Goal: Task Accomplishment & Management: Manage account settings

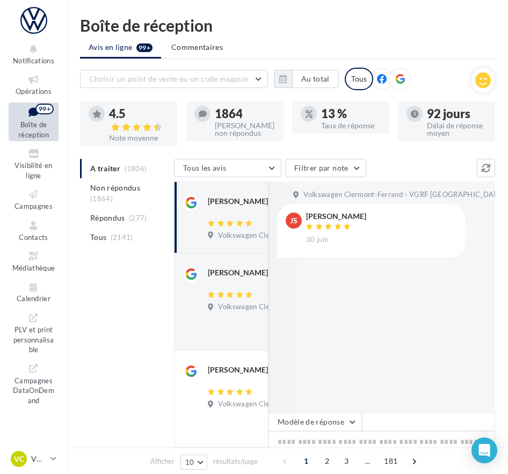
click at [204, 331] on div "[PERSON_NAME] [DATE] Volkswagen Clermont-Ferrand - VGRF Auvergne Pour mon véhic…" at bounding box center [221, 301] width 76 height 79
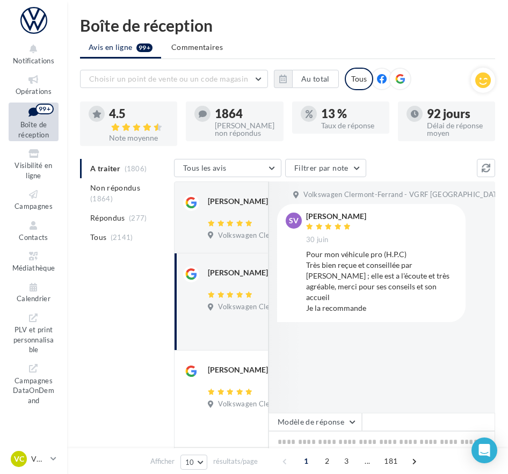
click at [391, 163] on div "Tous les avis Tous les avis Avis avec commentaire Avis sans commentaire Filtrer…" at bounding box center [325, 169] width 303 height 20
click at [118, 167] on ul "A traiter (1806) Non répondus (1864) Répondus (277) Tous (2141)" at bounding box center [125, 203] width 90 height 88
click at [240, 164] on button "Tous les avis" at bounding box center [227, 168] width 107 height 18
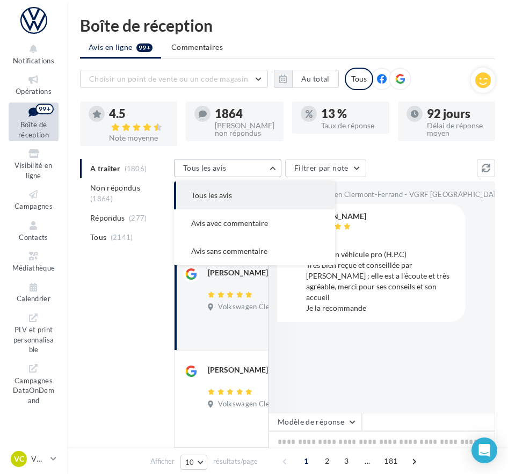
click at [240, 164] on button "Tous les avis" at bounding box center [227, 168] width 107 height 18
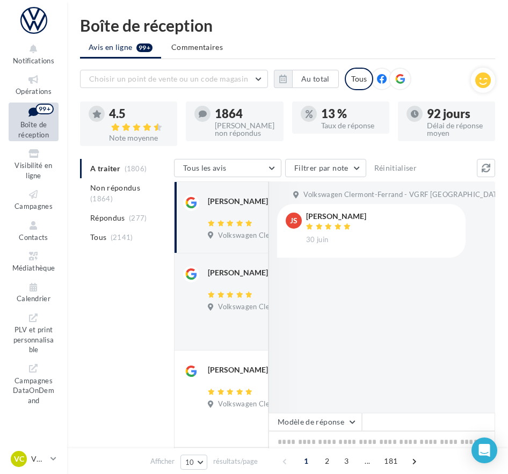
click at [31, 461] on div "VC VW [GEOGRAPHIC_DATA] vw-aub-mac" at bounding box center [28, 459] width 35 height 16
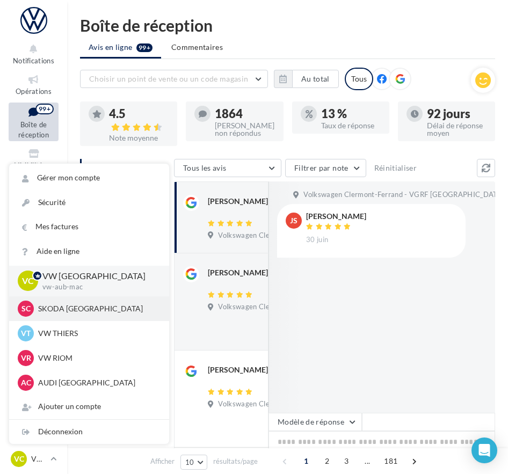
click at [50, 305] on p "SKODA [GEOGRAPHIC_DATA]" at bounding box center [97, 308] width 118 height 11
